Goal: Information Seeking & Learning: Learn about a topic

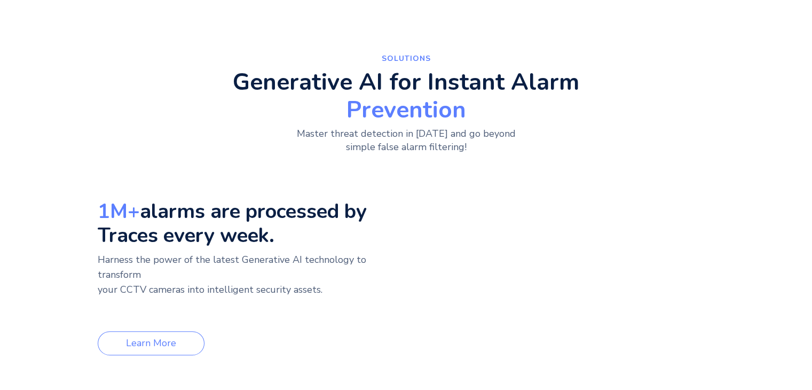
scroll to position [391, 0]
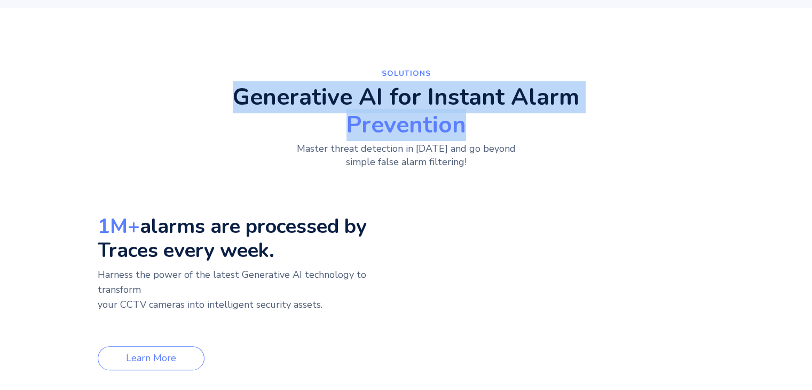
drag, startPoint x: 235, startPoint y: 95, endPoint x: 470, endPoint y: 134, distance: 238.7
click at [470, 134] on h2 "Generative AI for Instant Alarm Prevention" at bounding box center [406, 110] width 347 height 51
copy h2 "Generative AI for Instant Alarm Prevention"
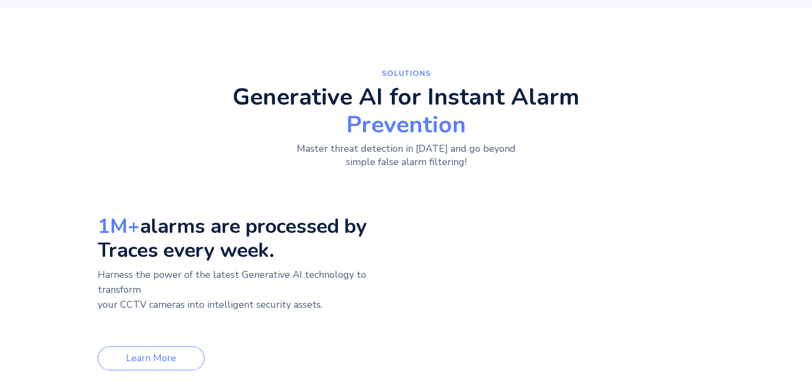
click at [239, 342] on div "1M+ alarms are processed by Traces every week. Harness the power of the latest …" at bounding box center [252, 284] width 309 height 172
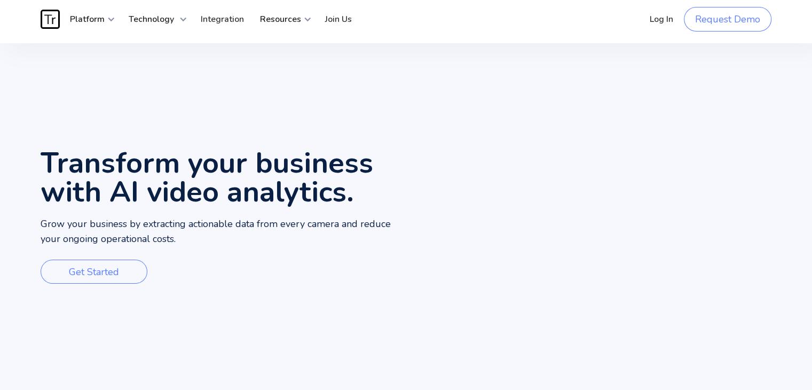
scroll to position [0, 0]
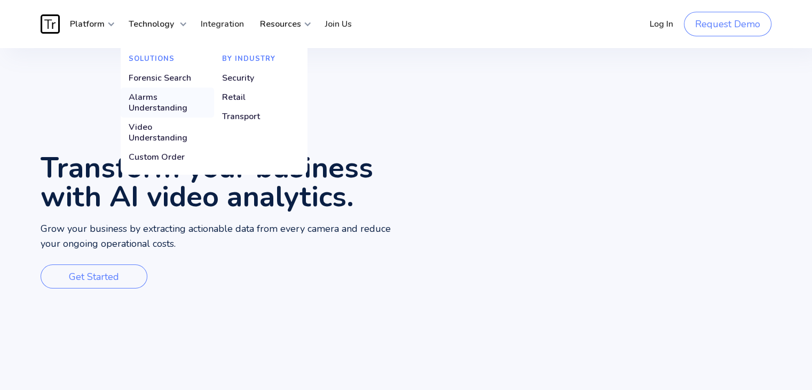
click at [146, 97] on div "Alarms Understanding" at bounding box center [167, 102] width 77 height 21
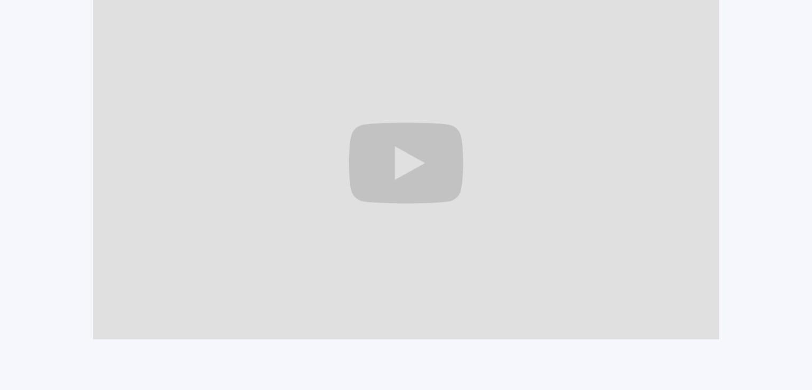
scroll to position [972, 0]
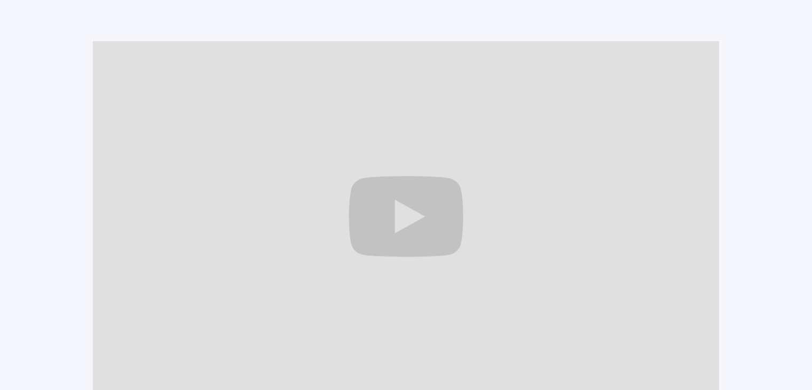
drag, startPoint x: 816, startPoint y: 39, endPoint x: 818, endPoint y: 125, distance: 86.0
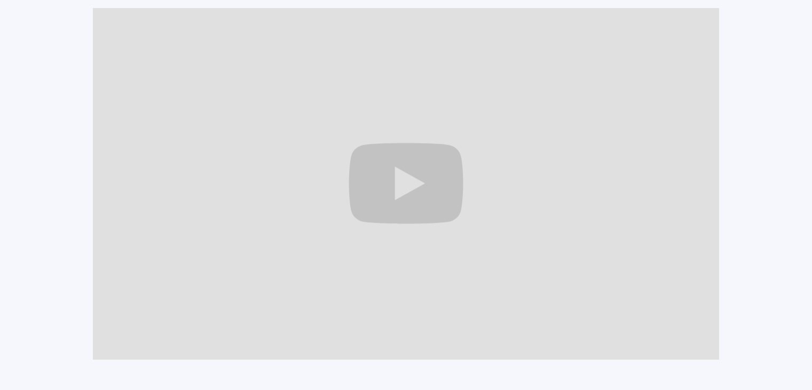
scroll to position [1019, 0]
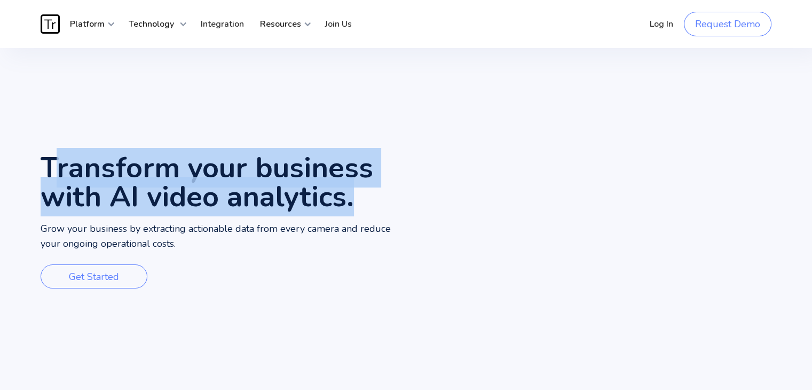
drag, startPoint x: 356, startPoint y: 199, endPoint x: 51, endPoint y: 176, distance: 305.2
click at [51, 176] on h1 "Transform your business with AI video analytics." at bounding box center [223, 182] width 365 height 58
click at [90, 153] on h1 "Transform your business with AI video analytics." at bounding box center [223, 182] width 365 height 58
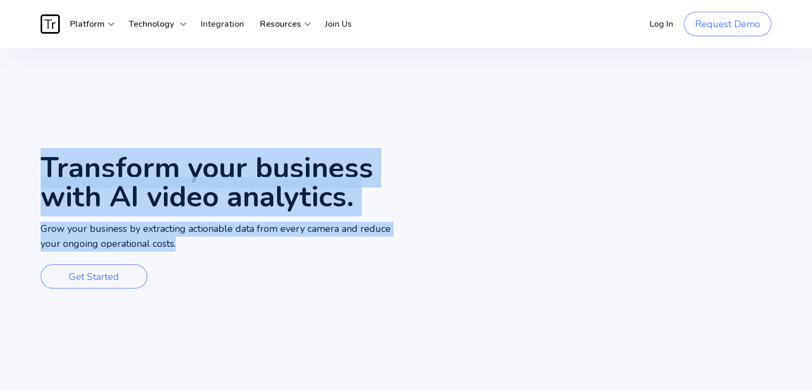
drag, startPoint x: 45, startPoint y: 161, endPoint x: 183, endPoint y: 244, distance: 160.5
click at [183, 244] on div "Transform your business with AI video analytics. Grow your business by extracti…" at bounding box center [223, 223] width 365 height 351
copy div "Transform your business with AI video analytics. Grow your business by extracti…"
